Goal: Use online tool/utility

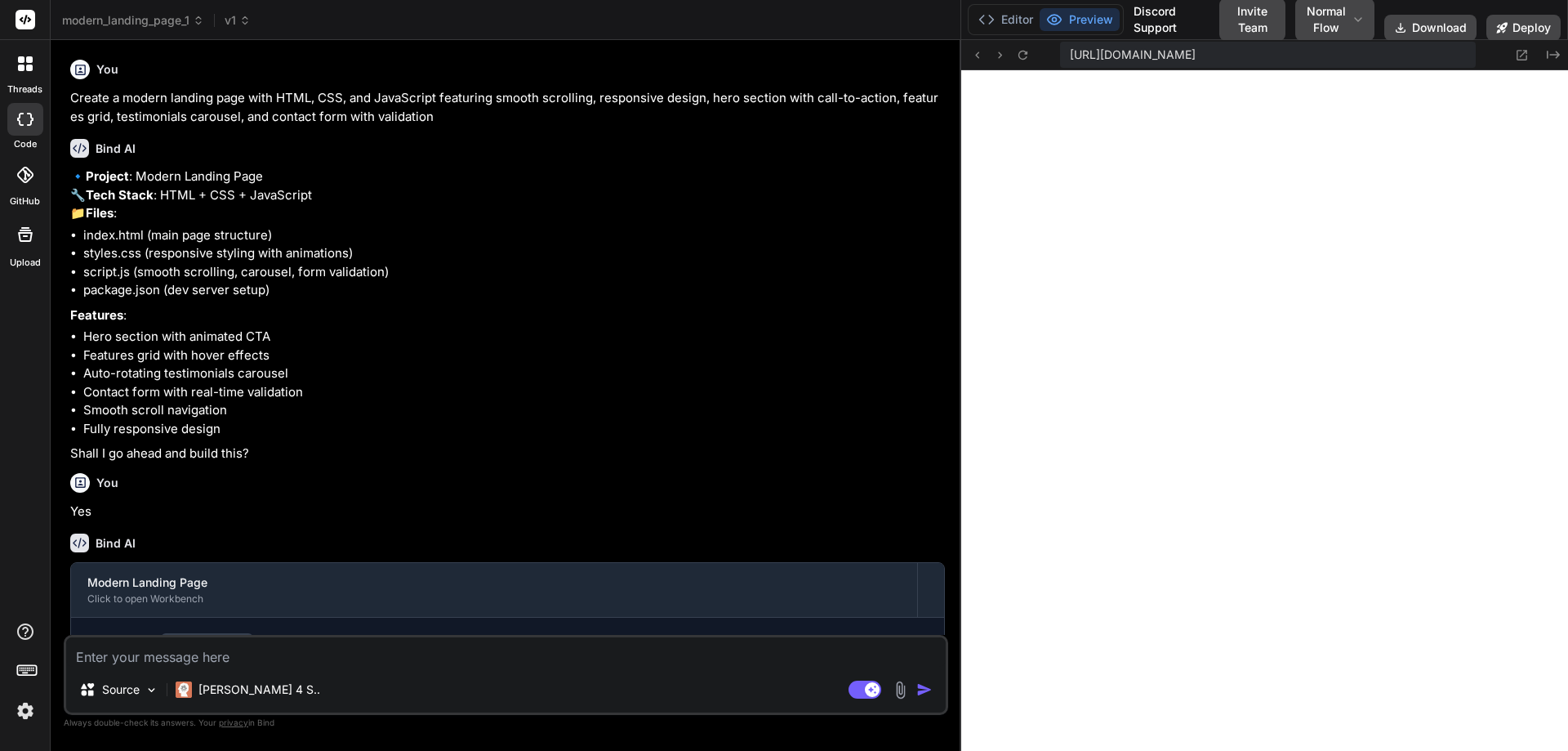
scroll to position [6753, 0]
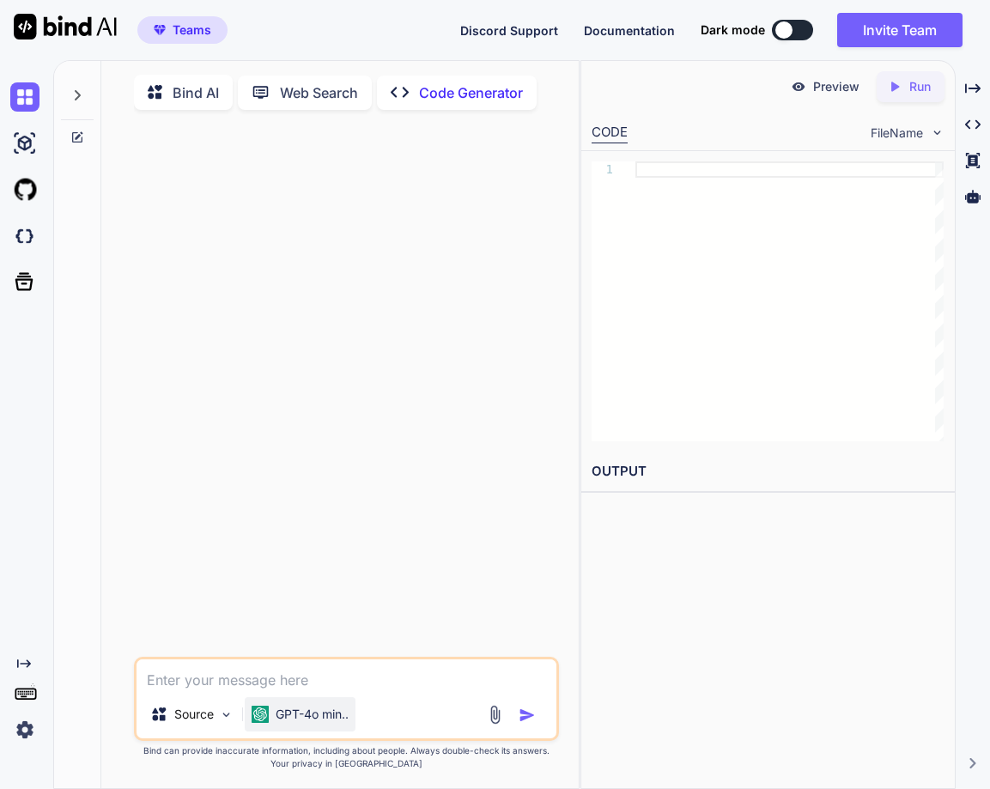
click at [288, 709] on div "GPT-4o min.." at bounding box center [300, 714] width 111 height 34
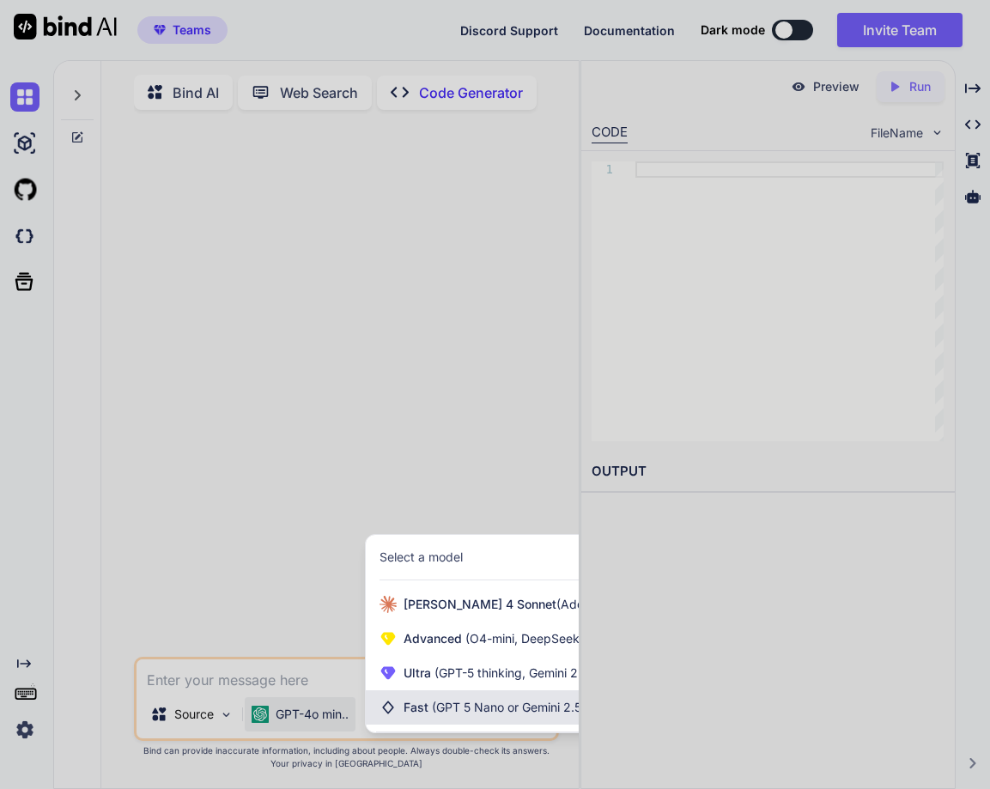
click at [427, 713] on span "Fast (GPT 5 Nano or Gemini 2.5 Flash)" at bounding box center [510, 707] width 215 height 17
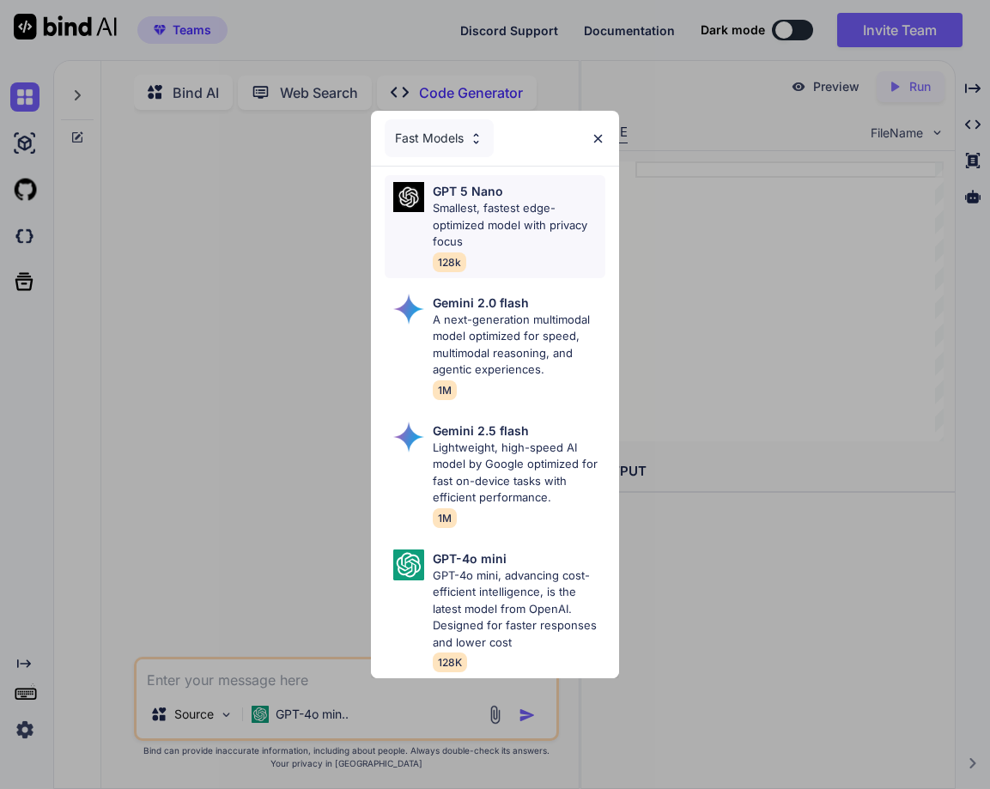
click at [452, 200] on p "Smallest, fastest edge-optimized model with privacy focus" at bounding box center [519, 225] width 172 height 51
type textarea "x"
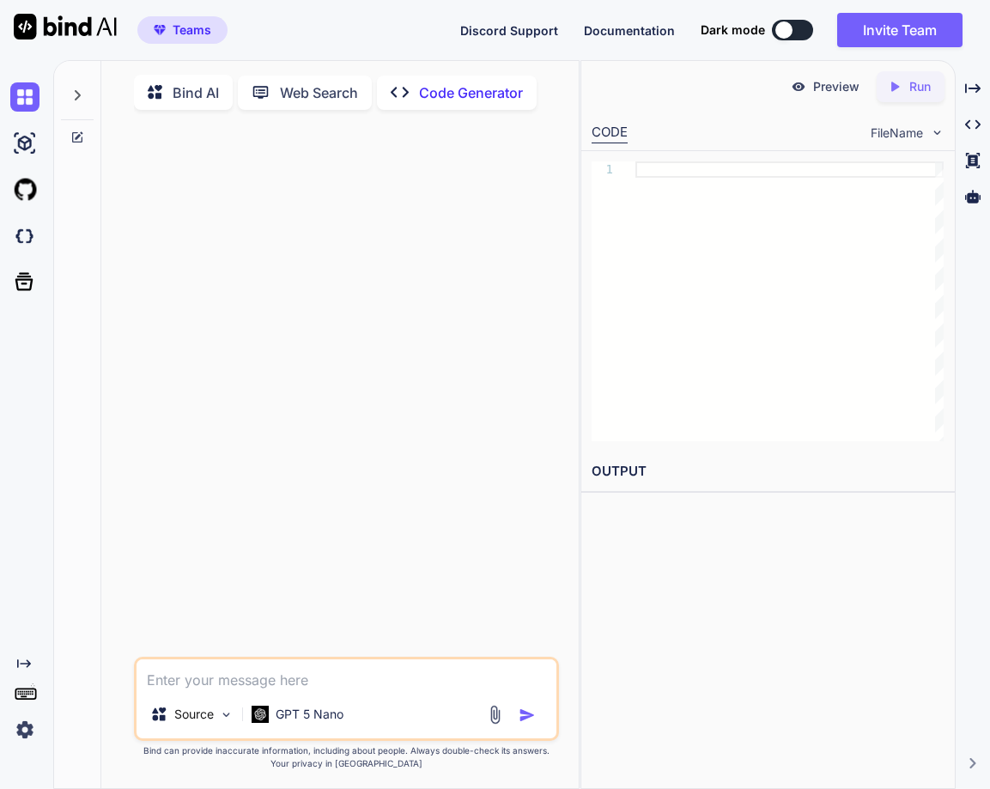
click at [177, 677] on textarea at bounding box center [346, 674] width 420 height 31
type textarea "hyy"
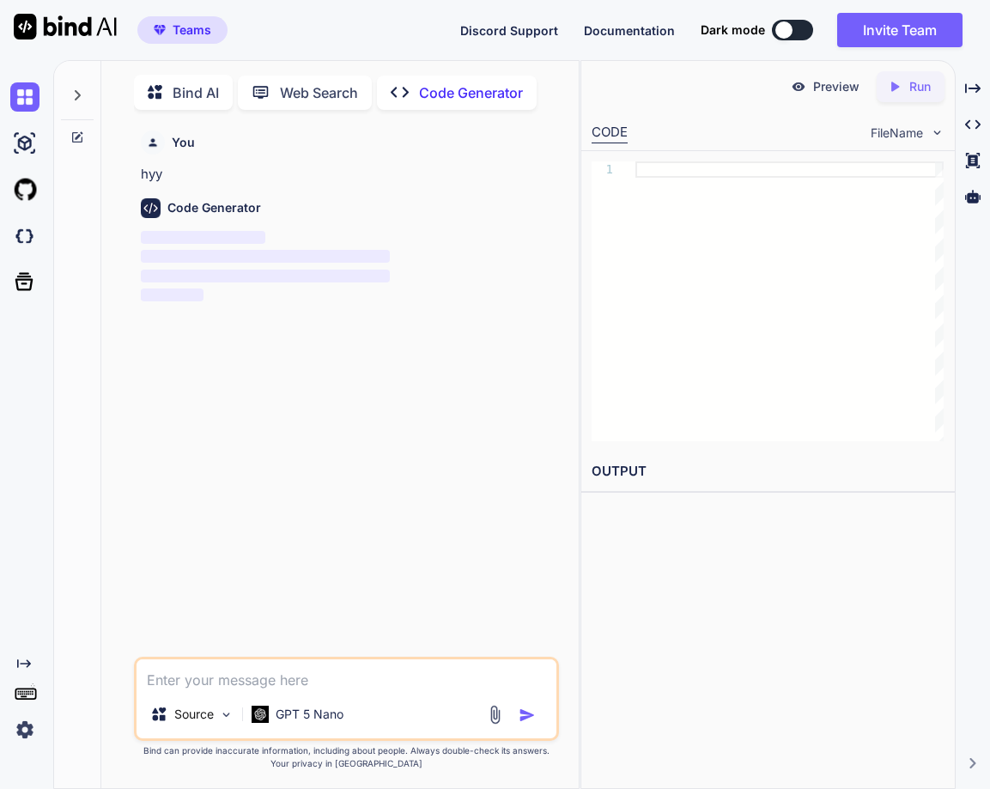
scroll to position [7, 0]
